Goal: Check status: Check status

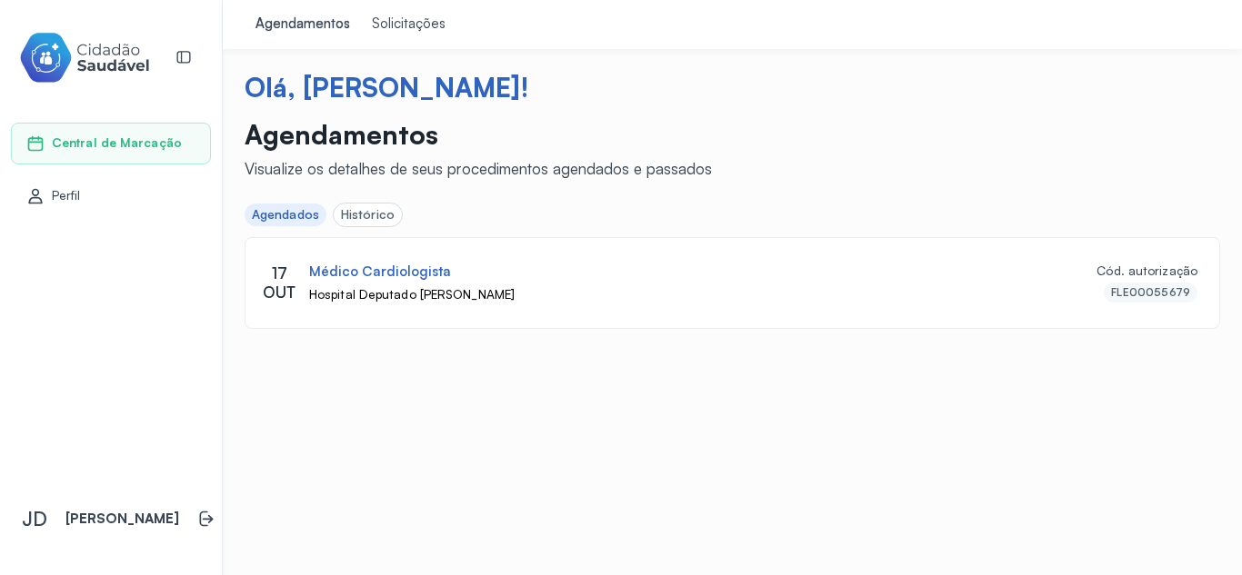
click at [400, 25] on div "Solicitações" at bounding box center [409, 24] width 74 height 18
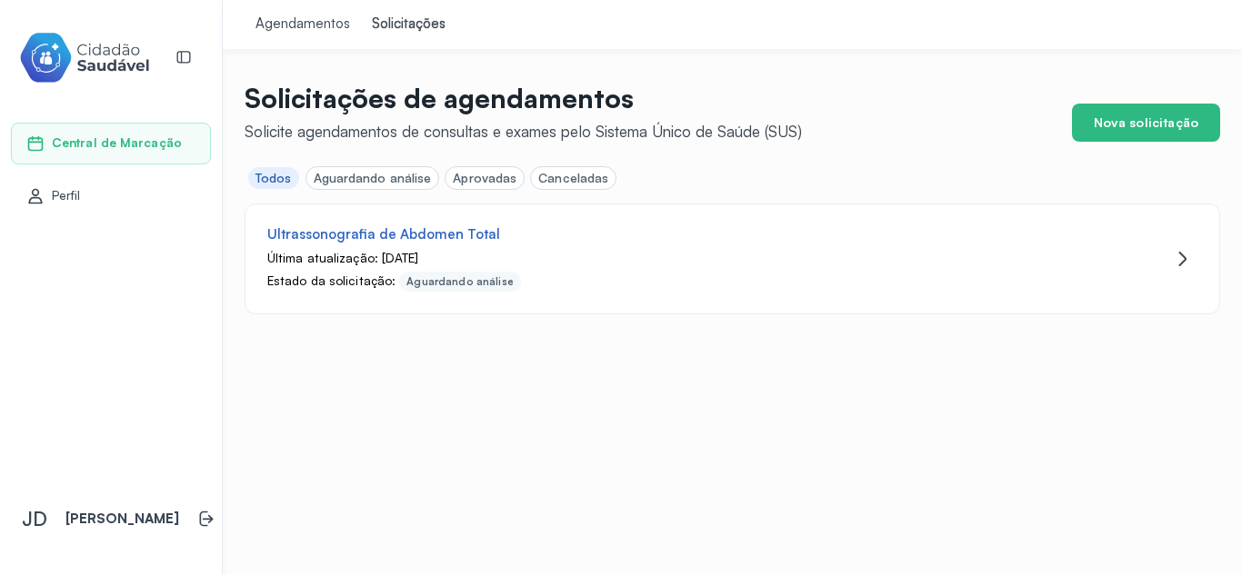
click at [567, 429] on div "Agendamentos Solicitações Solicitações de agendamentos Solicite agendamentos de…" at bounding box center [732, 287] width 1019 height 575
click at [471, 377] on div "Agendamentos Solicitações Solicitações de agendamentos Solicite agendamentos de…" at bounding box center [732, 287] width 1019 height 575
click at [292, 24] on div "Agendamentos" at bounding box center [302, 24] width 95 height 18
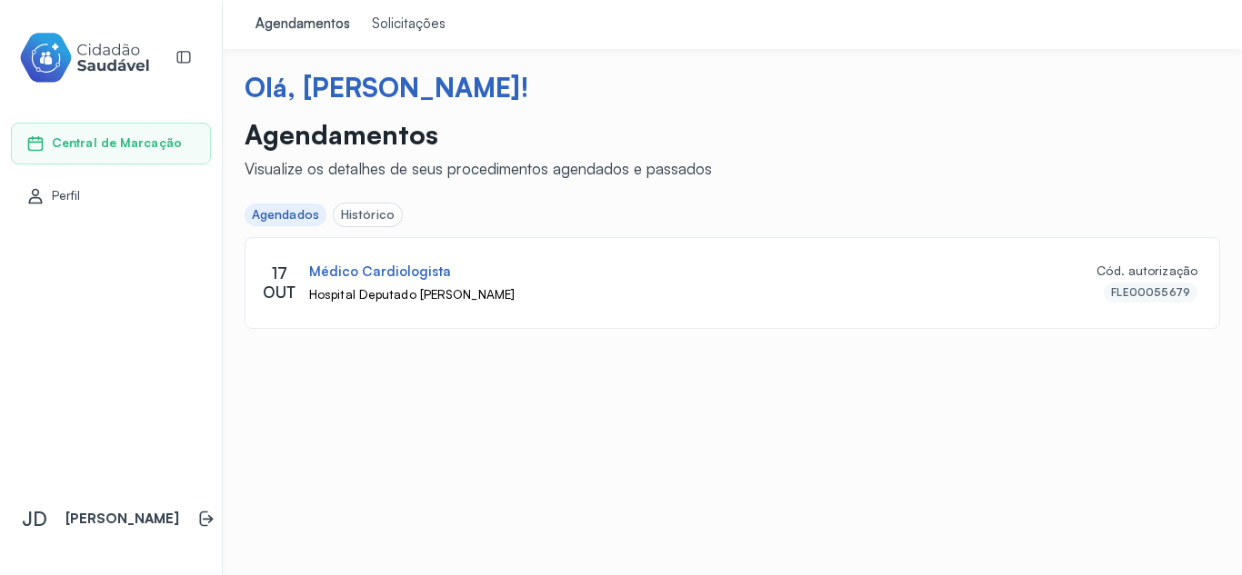
click at [353, 215] on div "Histórico" at bounding box center [368, 214] width 54 height 15
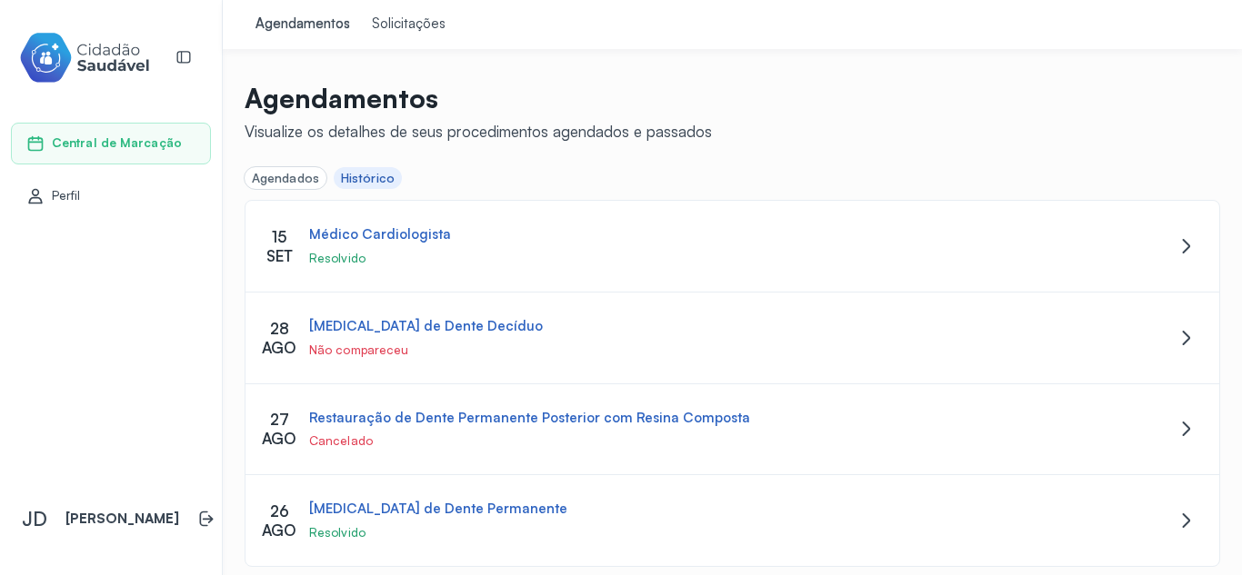
click at [138, 150] on span "Central de Marcação" at bounding box center [117, 142] width 130 height 15
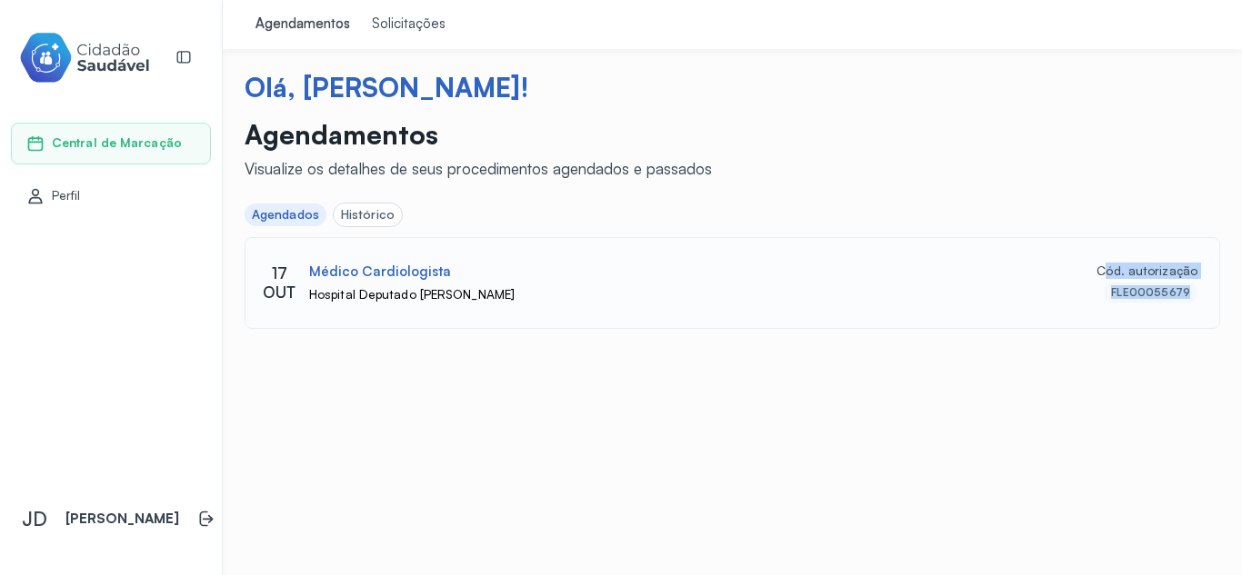
drag, startPoint x: 1190, startPoint y: 293, endPoint x: 1093, endPoint y: 270, distance: 99.9
click at [1093, 270] on div "Cód. autorização FLE00055679" at bounding box center [1135, 283] width 125 height 39
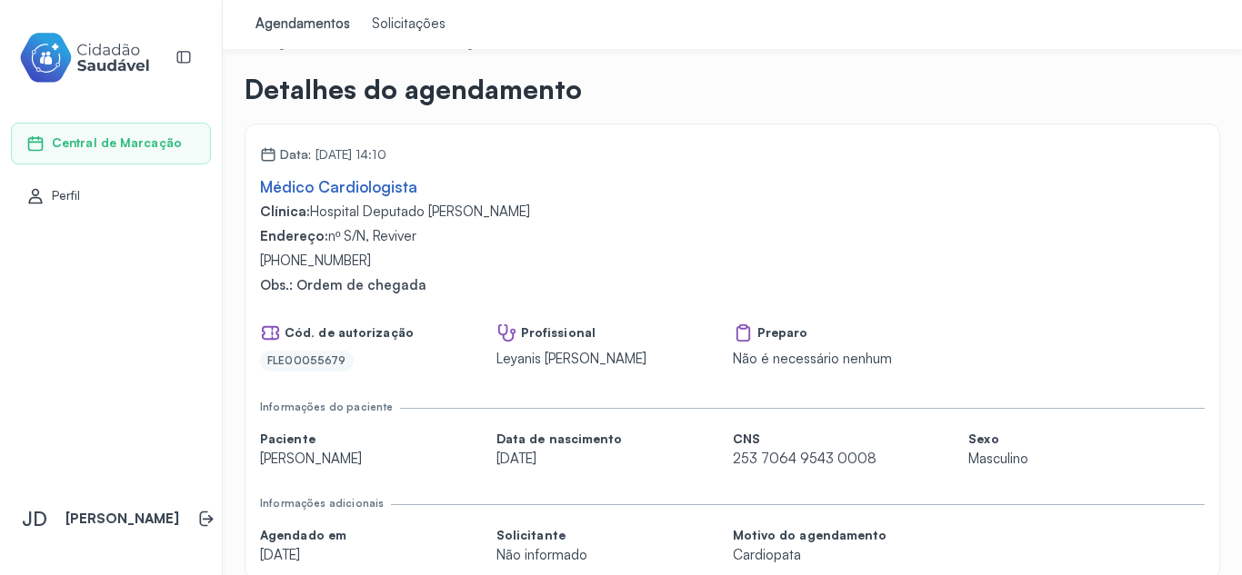
scroll to position [80, 0]
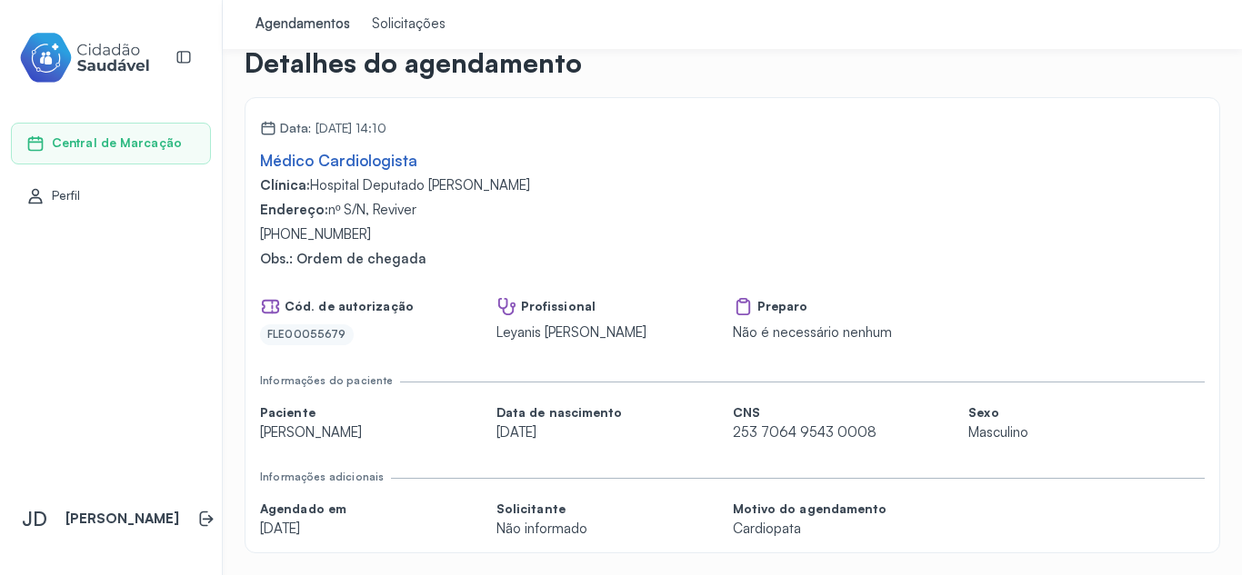
drag, startPoint x: 252, startPoint y: 188, endPoint x: 605, endPoint y: 195, distance: 352.8
click at [605, 195] on div "Data: [DATE] 14:10 Médico Cardiologista Clínica: Hospital Deputado [PERSON_NAME…" at bounding box center [732, 325] width 975 height 456
drag, startPoint x: 264, startPoint y: 329, endPoint x: 354, endPoint y: 337, distance: 90.4
click at [354, 337] on p "FLE00055679" at bounding box center [337, 335] width 154 height 20
click at [313, 335] on div "FLE00055679" at bounding box center [306, 334] width 79 height 13
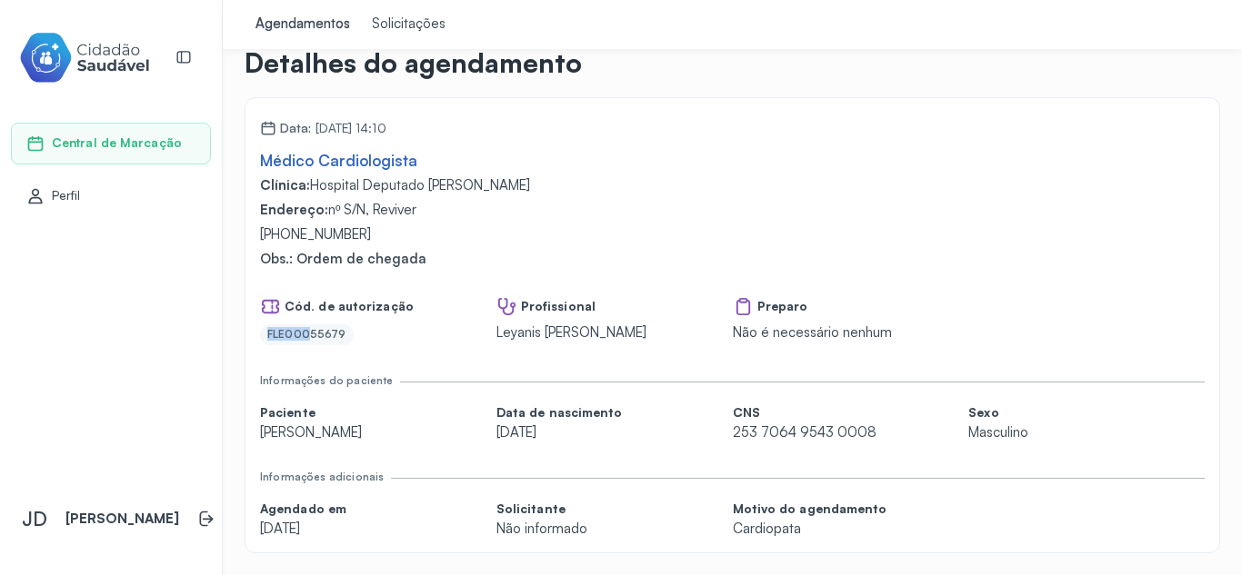
drag, startPoint x: 289, startPoint y: 335, endPoint x: 308, endPoint y: 338, distance: 19.3
click at [308, 338] on div "FLE00055679" at bounding box center [307, 335] width 94 height 20
click at [347, 347] on div "Data: [DATE] 14:10 Médico Cardiologista Clínica: Hospital Deputado [PERSON_NAME…" at bounding box center [732, 325] width 945 height 425
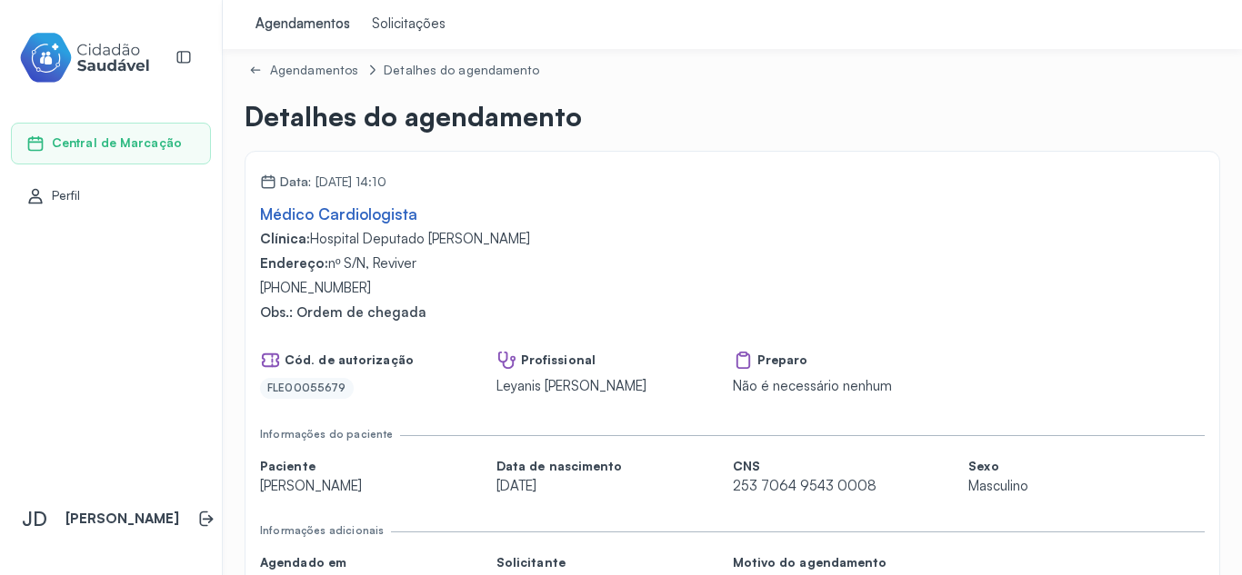
scroll to position [0, 0]
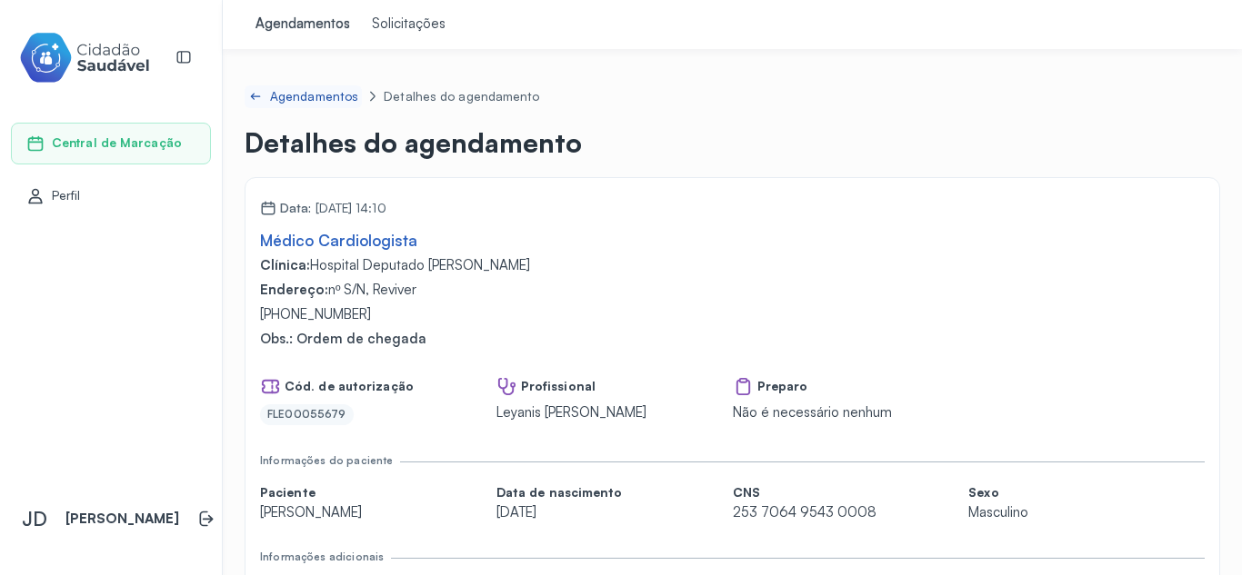
click at [255, 100] on icon at bounding box center [255, 96] width 15 height 15
